Goal: Task Accomplishment & Management: Complete application form

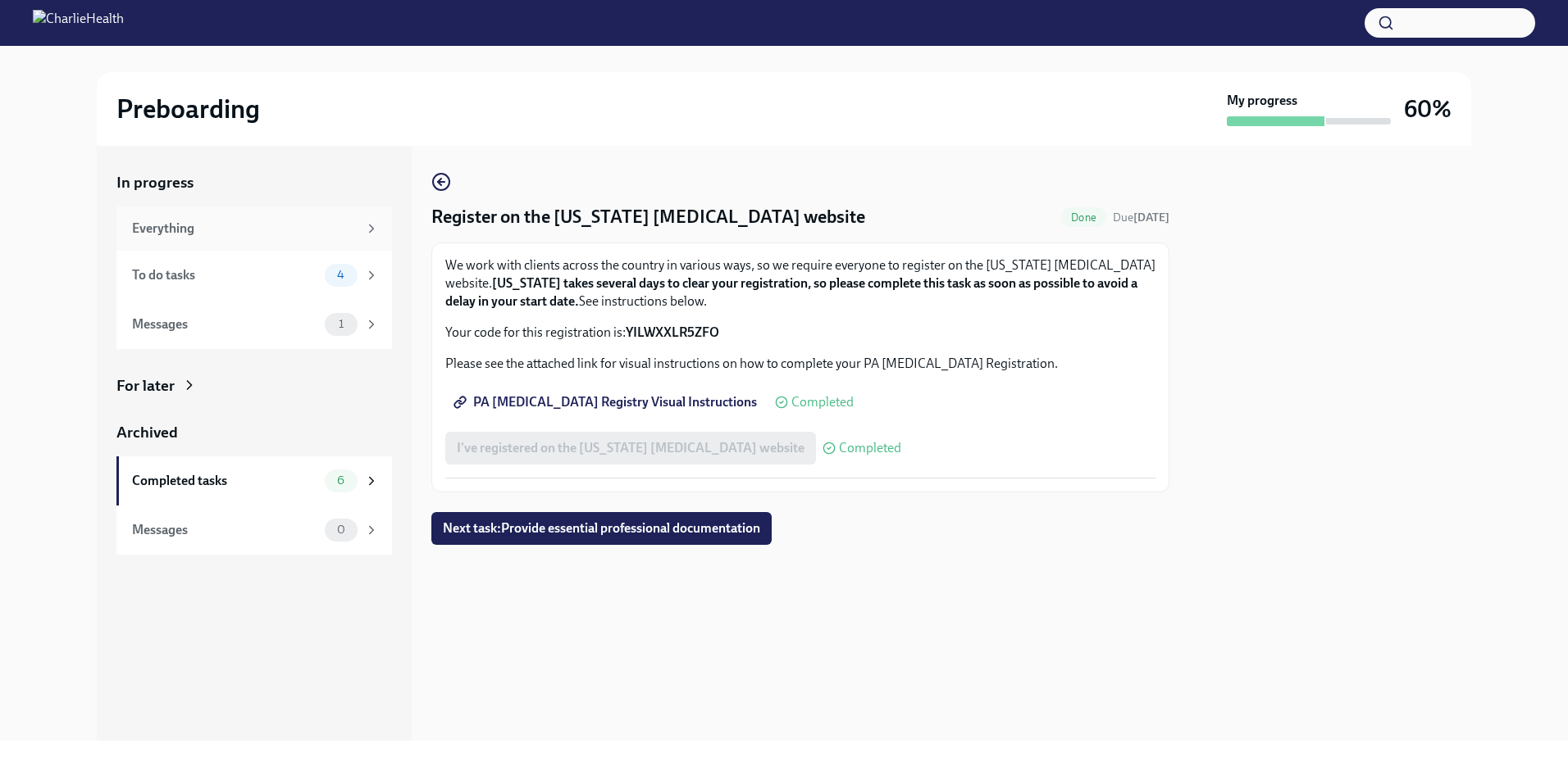
click at [226, 233] on div "Everything" at bounding box center [244, 228] width 225 height 18
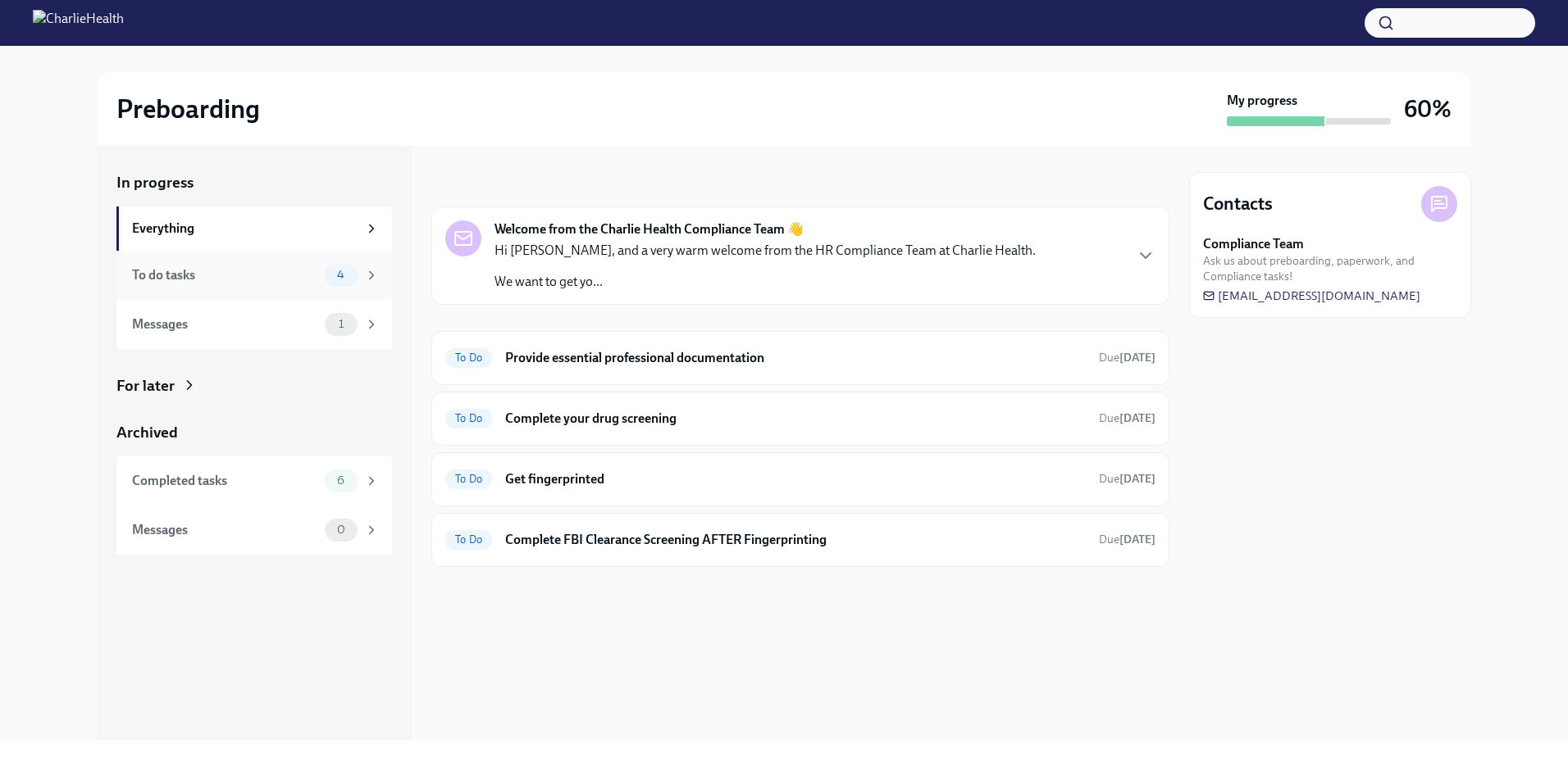
click at [256, 294] on div "To do tasks 4" at bounding box center [254, 276] width 276 height 50
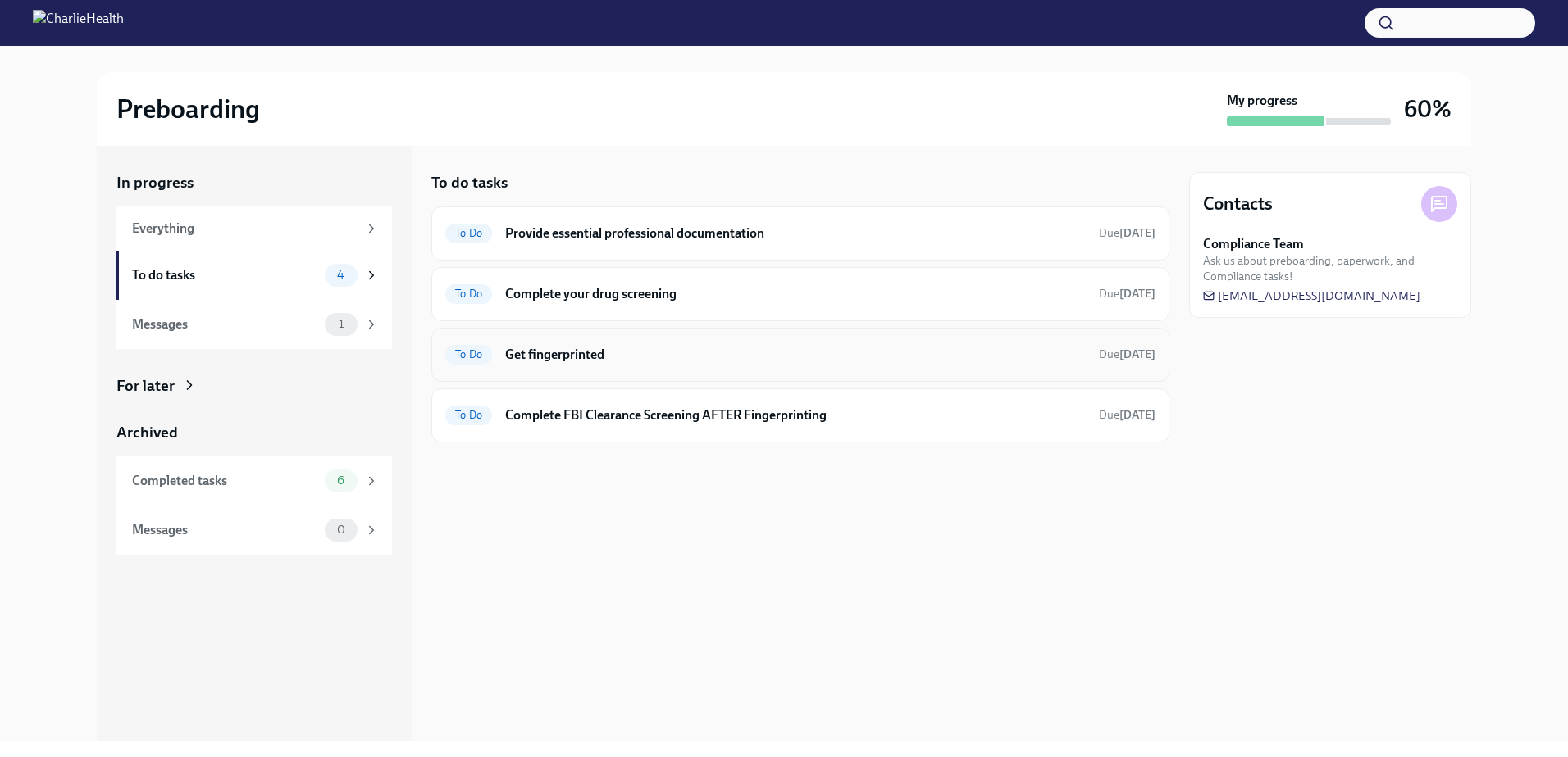
click at [580, 352] on h6 "Get fingerprinted" at bounding box center [795, 354] width 581 height 18
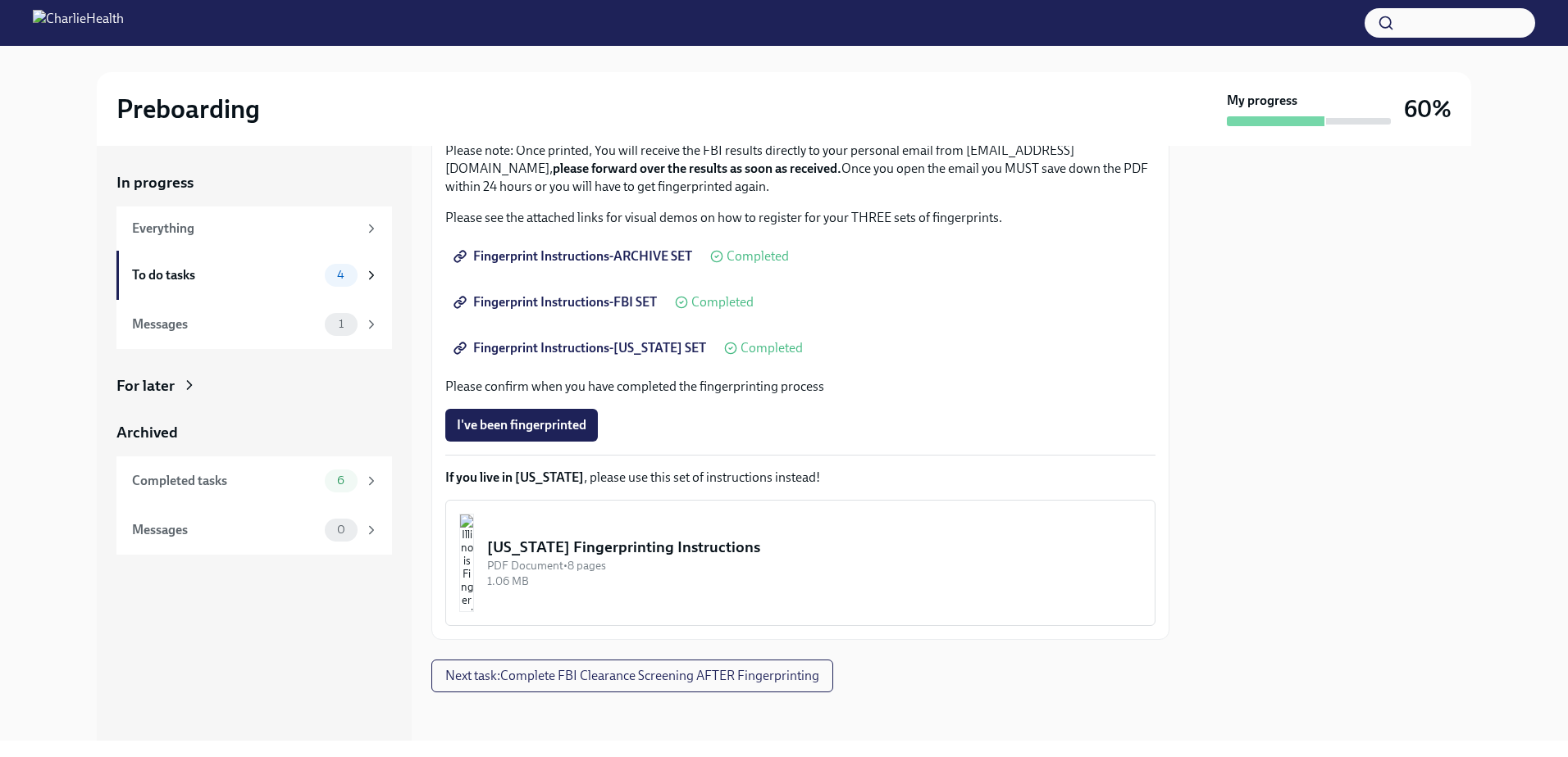
scroll to position [200, 0]
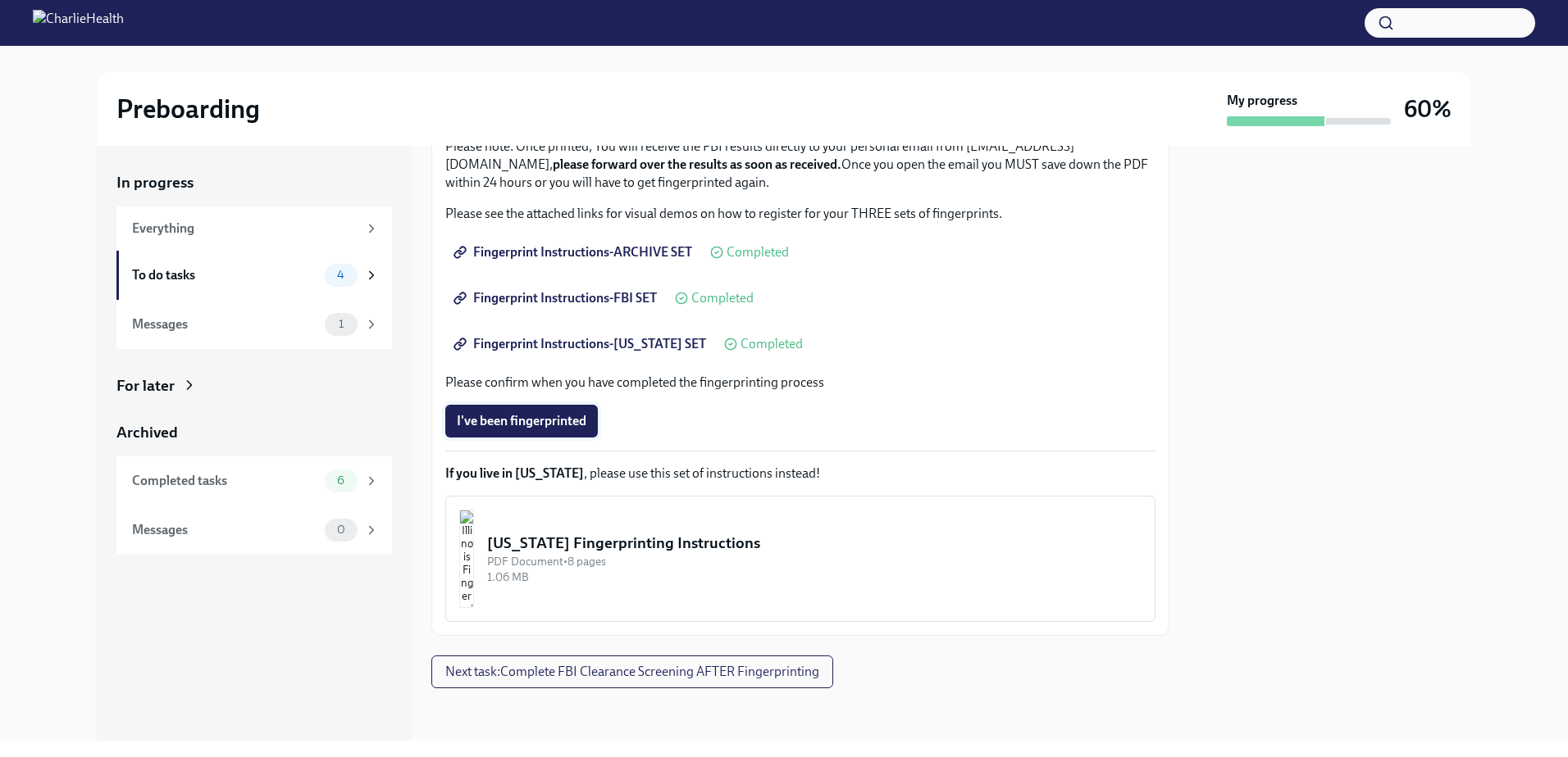
click at [564, 421] on span "I've been fingerprinted" at bounding box center [521, 421] width 130 height 16
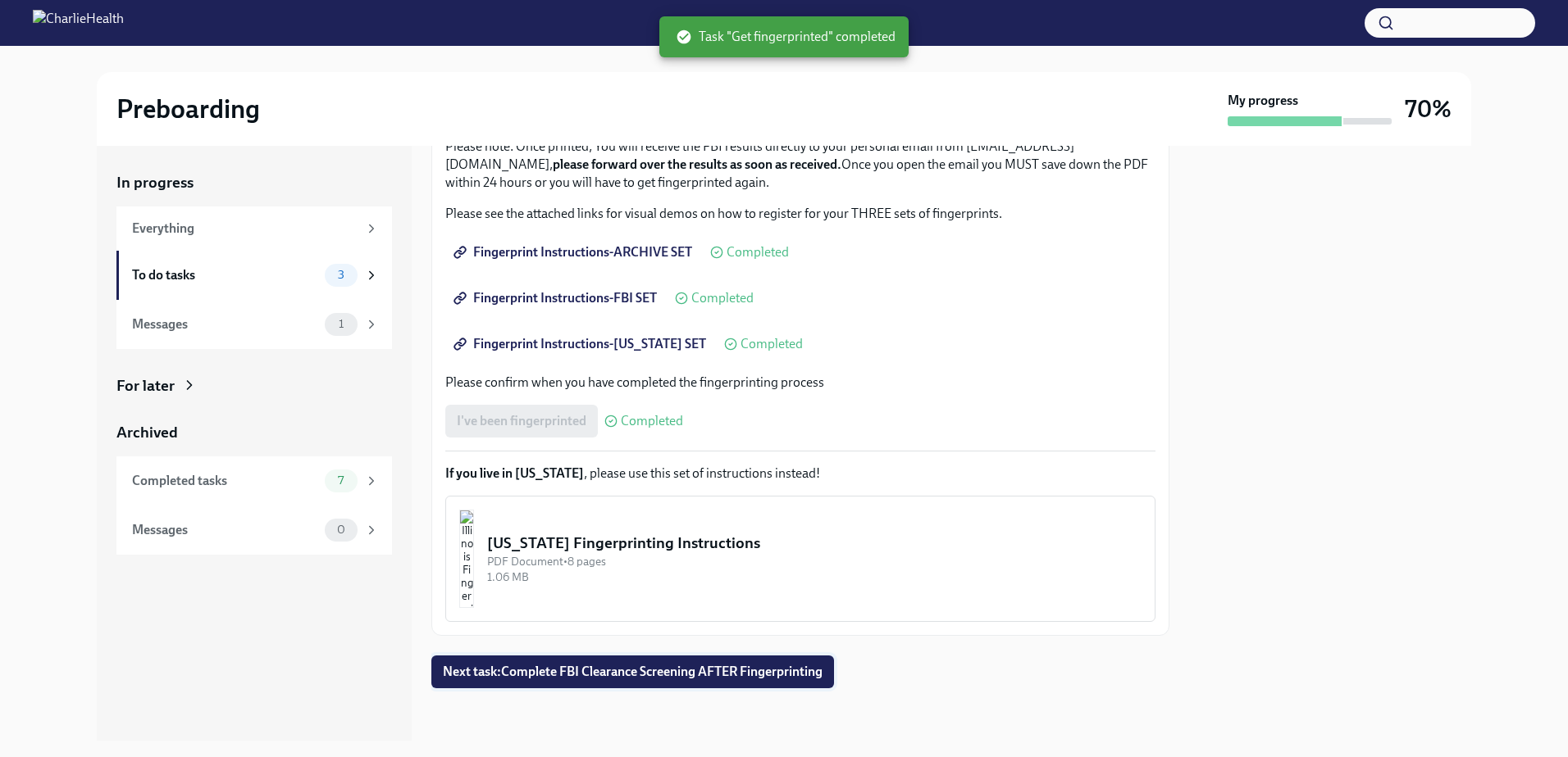
click at [653, 677] on span "Next task : Complete FBI Clearance Screening AFTER Fingerprinting" at bounding box center [633, 672] width 380 height 16
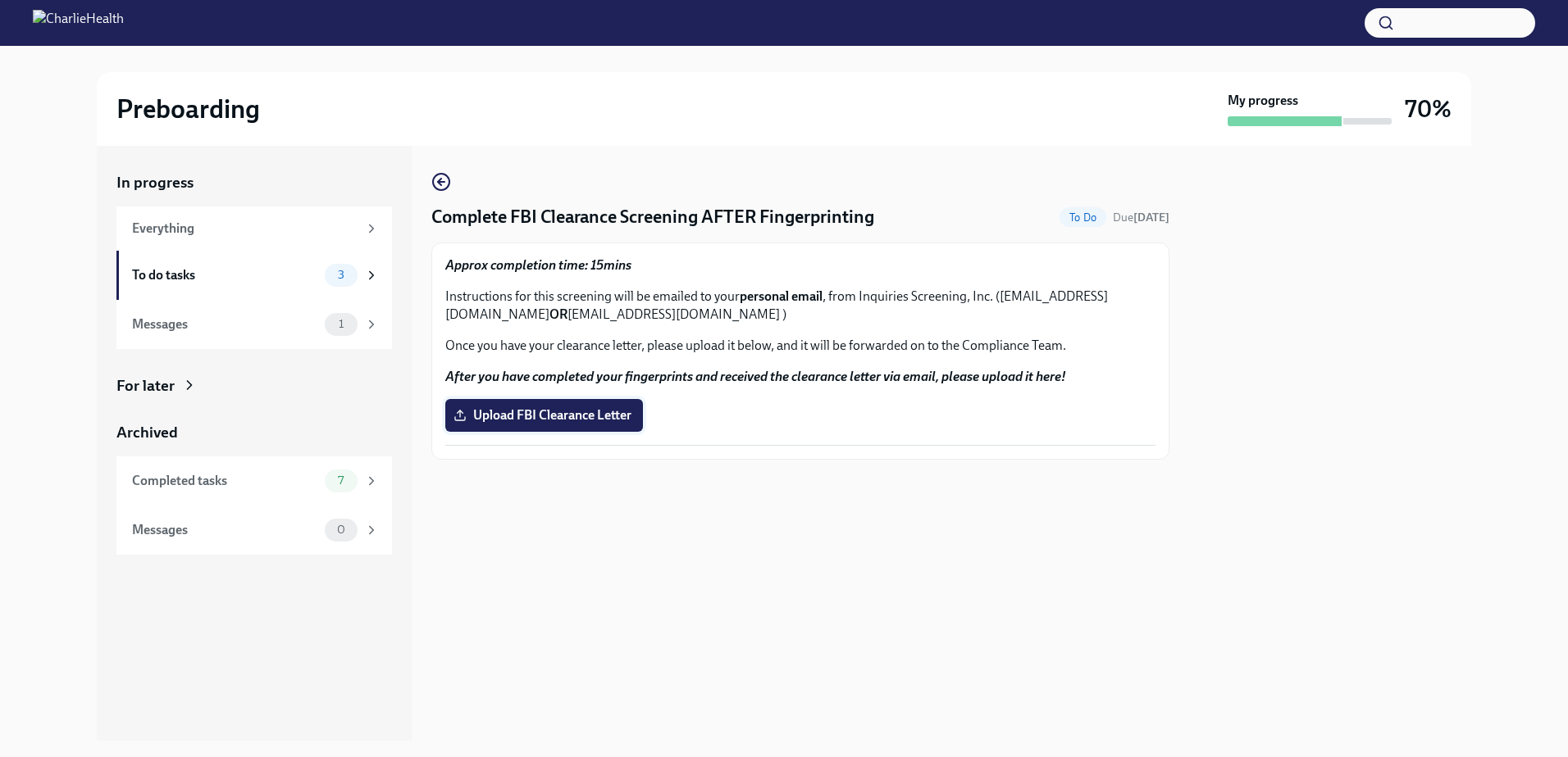
click at [549, 427] on label "Upload FBI Clearance Letter" at bounding box center [543, 415] width 198 height 32
click at [0, 0] on input "Upload FBI Clearance Letter" at bounding box center [0, 0] width 0 height 0
click at [226, 284] on div "To do tasks" at bounding box center [224, 275] width 186 height 18
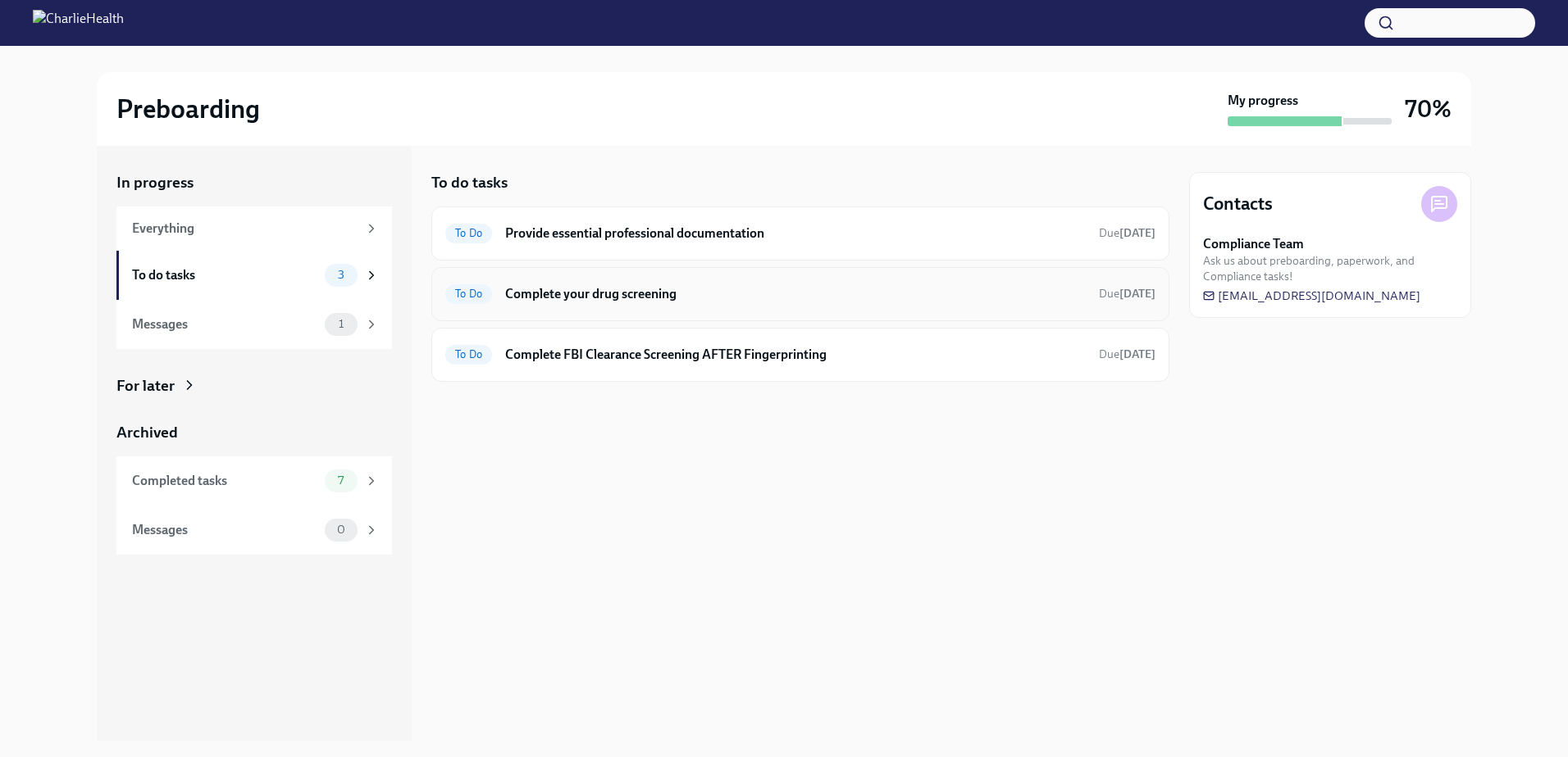
click at [539, 293] on h6 "Complete your drug screening" at bounding box center [795, 294] width 581 height 18
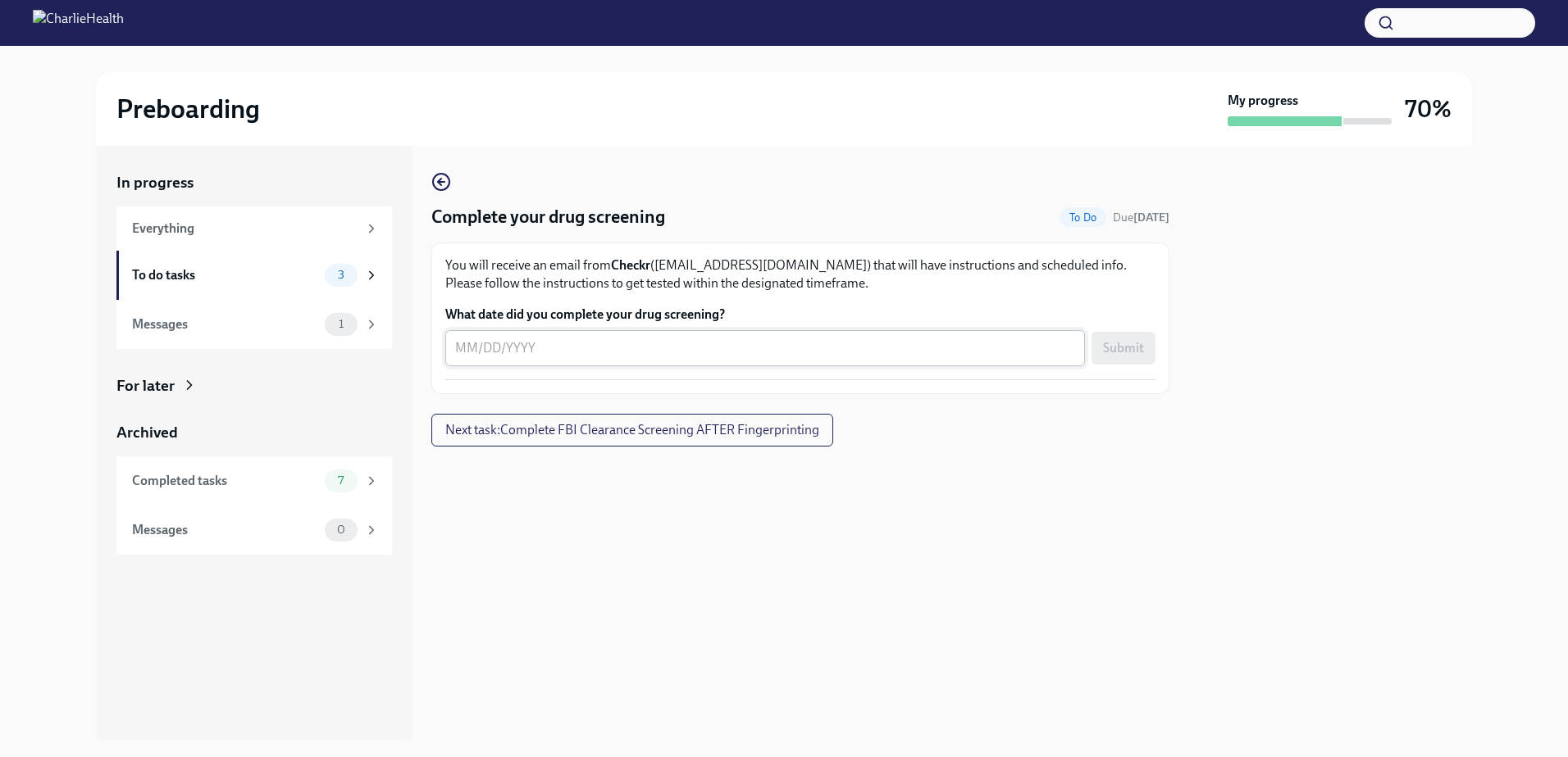
click at [484, 360] on div "x ​" at bounding box center [765, 348] width 640 height 36
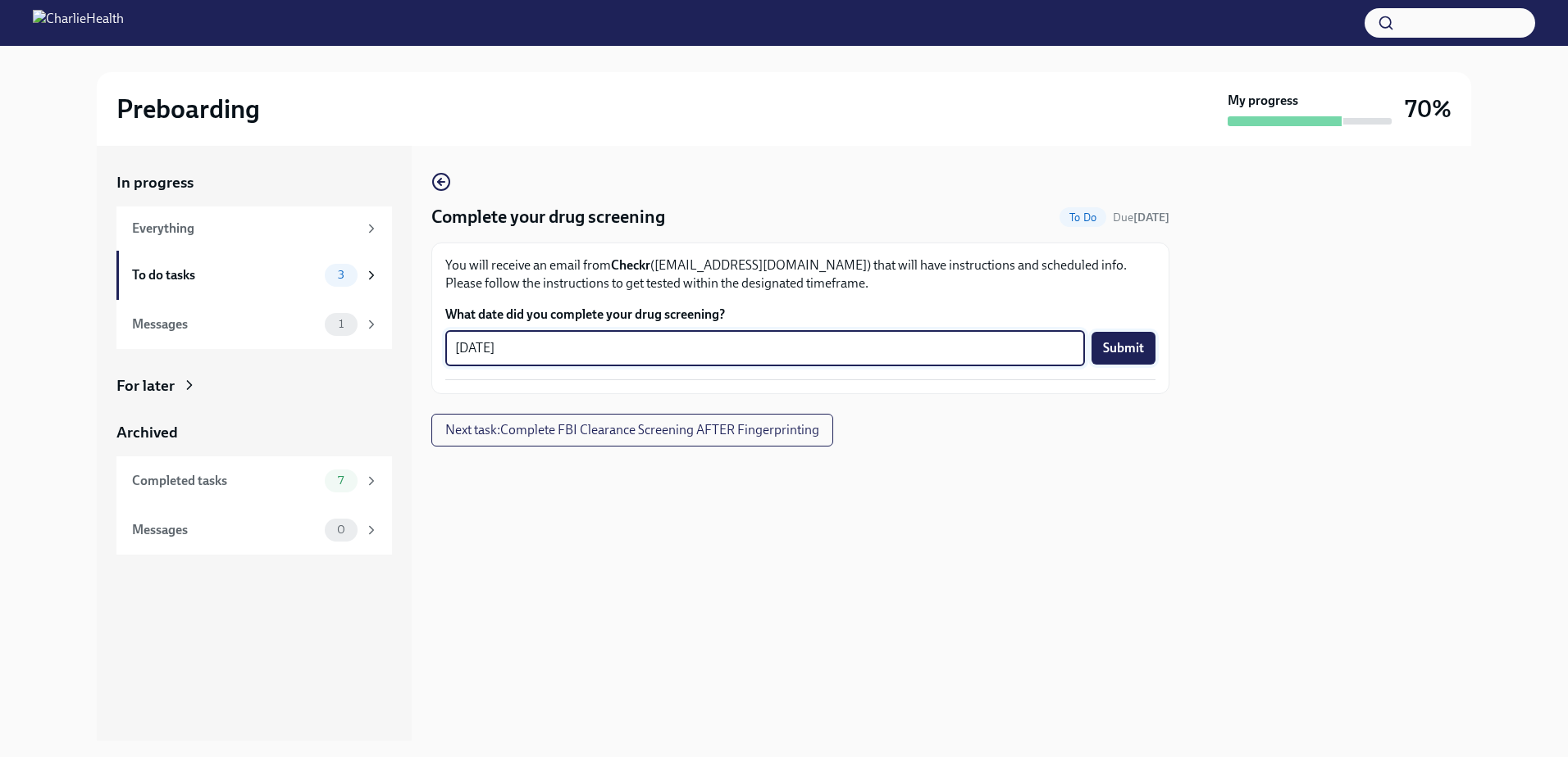
type textarea "[DATE]"
click at [1121, 354] on span "Submit" at bounding box center [1123, 347] width 41 height 16
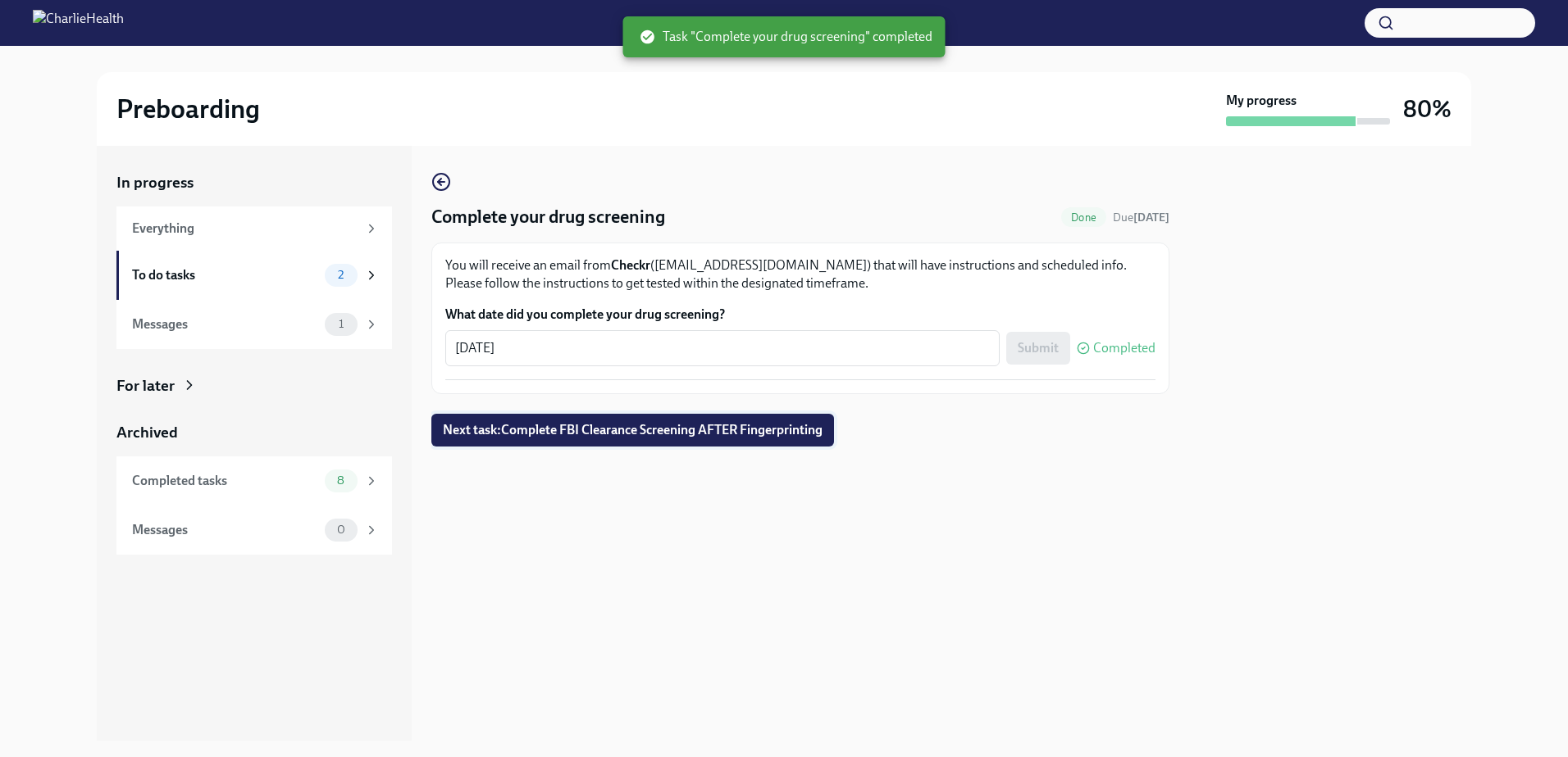
click at [444, 427] on span "Next task : Complete FBI Clearance Screening AFTER Fingerprinting" at bounding box center [633, 430] width 380 height 16
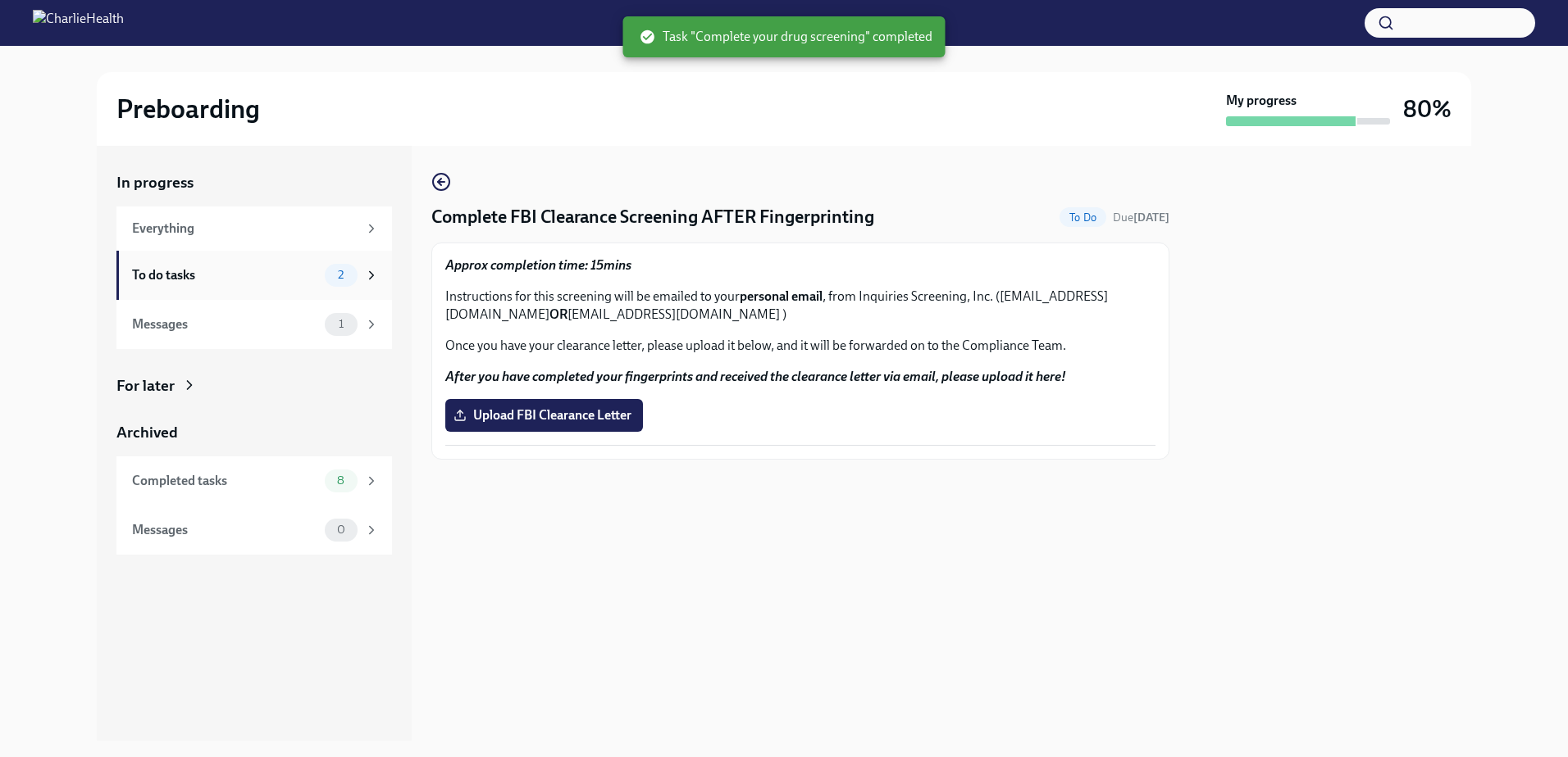
click at [369, 277] on icon at bounding box center [371, 275] width 14 height 14
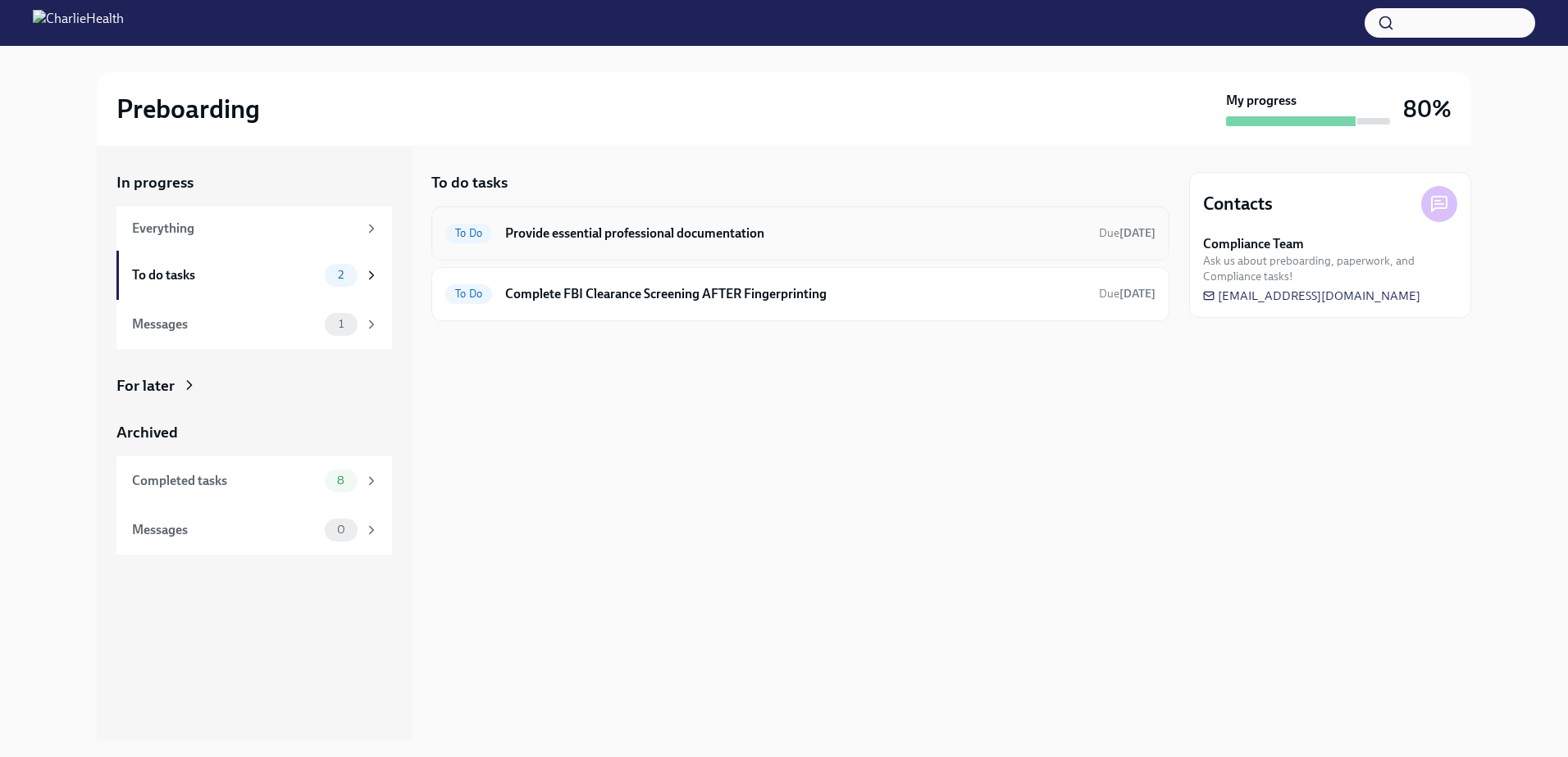
click at [674, 243] on div "To Do Provide essential professional documentation Due [DATE]" at bounding box center [800, 233] width 710 height 26
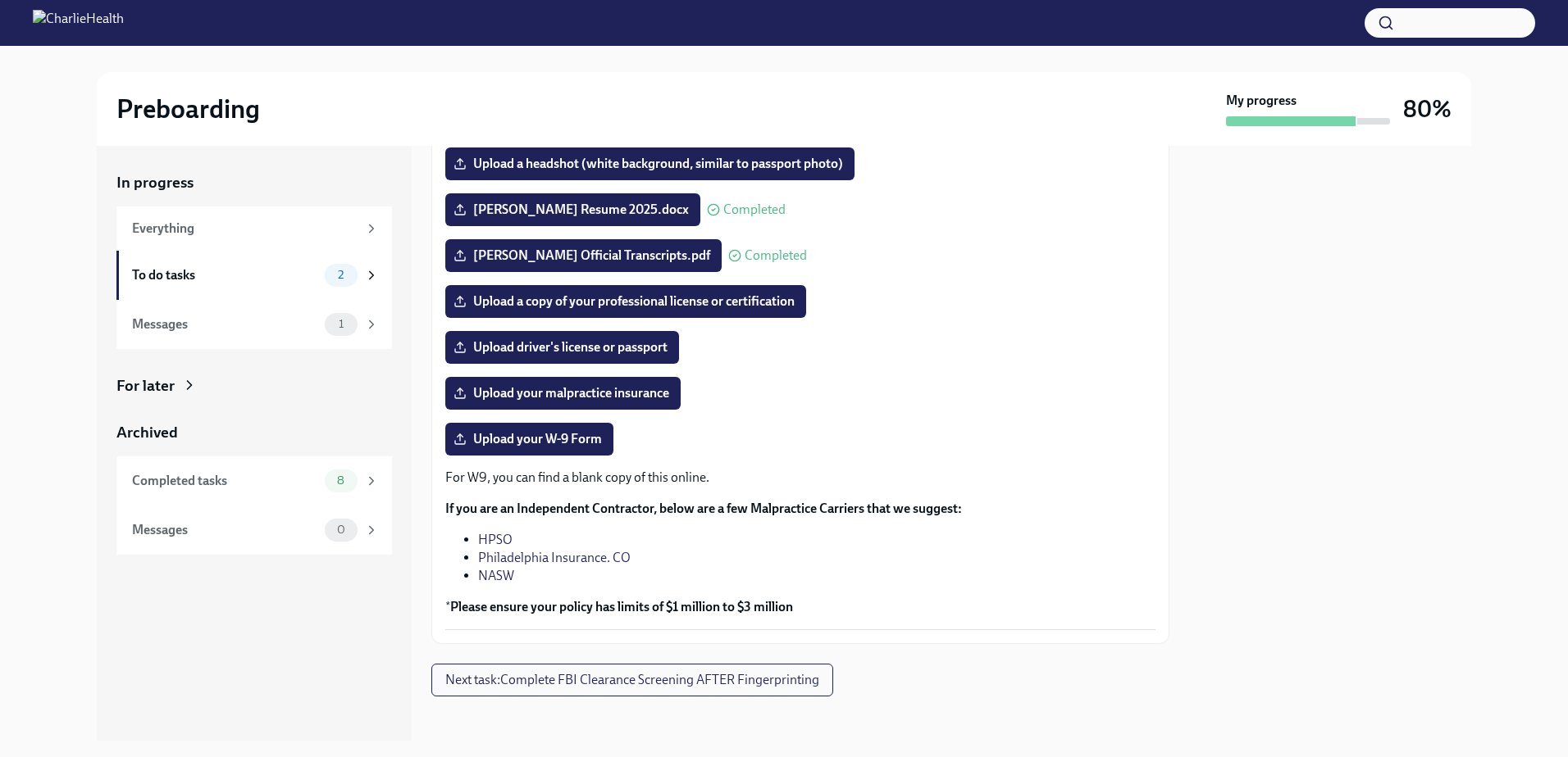
scroll to position [198, 0]
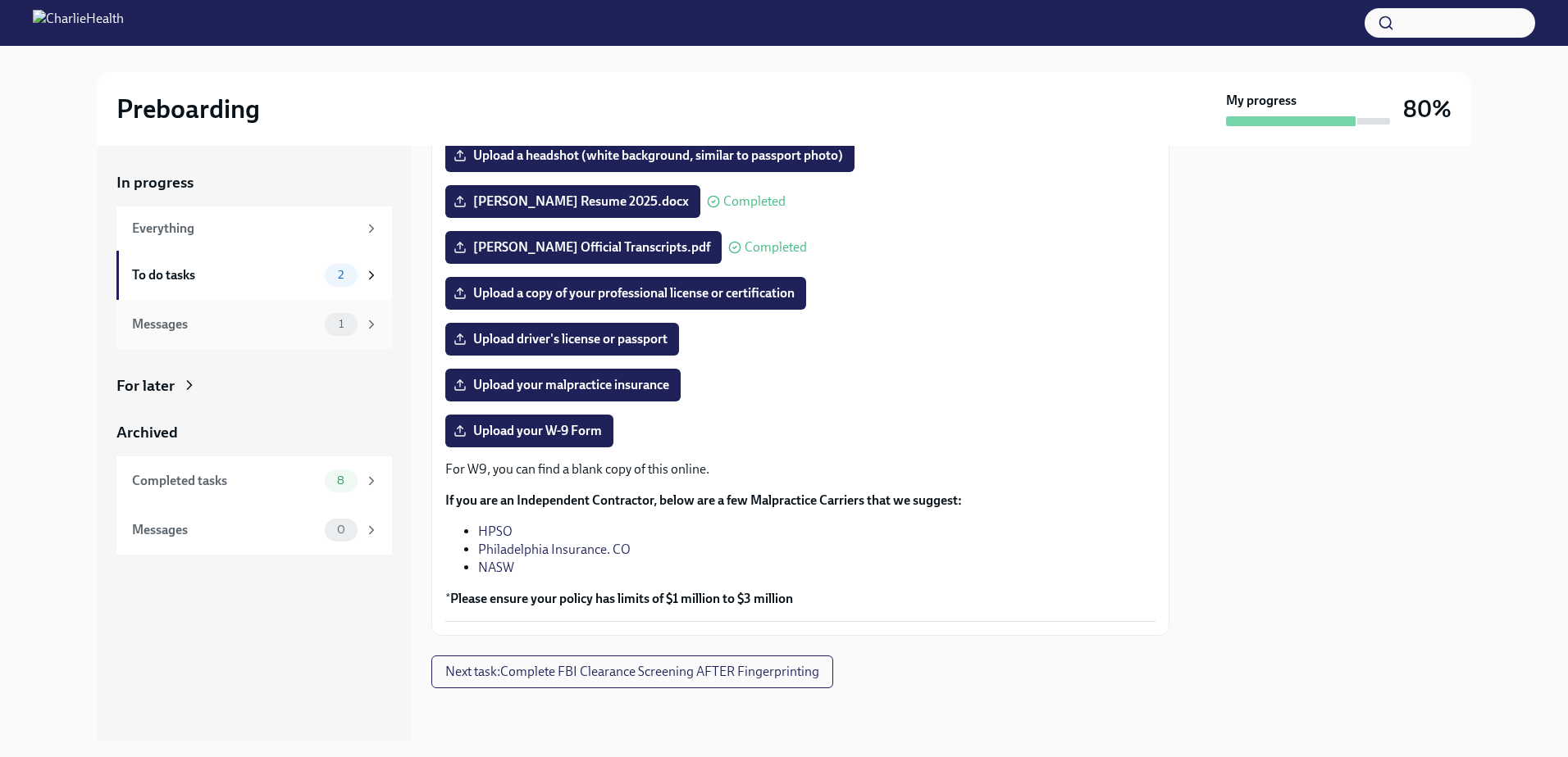
click at [201, 327] on div "Messages" at bounding box center [224, 325] width 186 height 18
